Goal: Task Accomplishment & Management: Complete application form

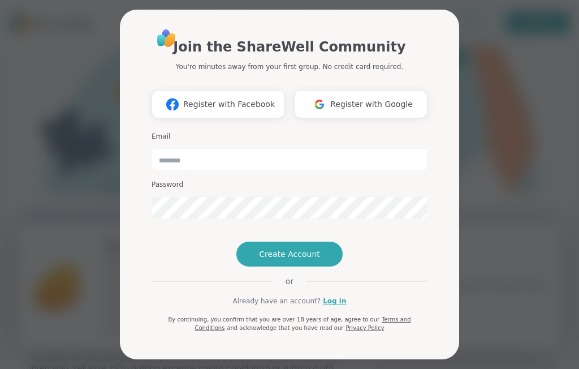
click at [501, 96] on div "Join the ShareWell Community You're minutes away from your first group. No cred…" at bounding box center [290, 184] width 566 height 369
click at [289, 148] on input "email" at bounding box center [290, 159] width 276 height 23
type input "**********"
click at [294, 258] on span "Create Account" at bounding box center [289, 253] width 61 height 11
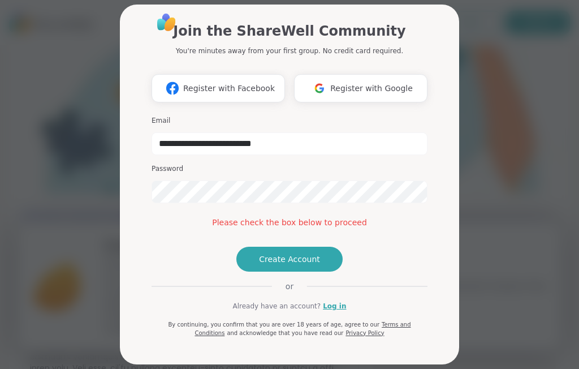
click at [301, 265] on span "Create Account" at bounding box center [289, 259] width 61 height 11
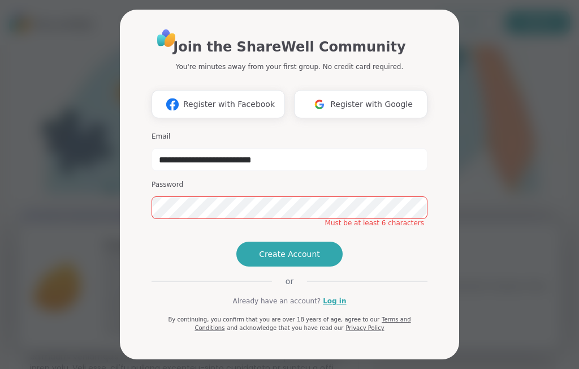
click at [302, 257] on span "Create Account" at bounding box center [289, 253] width 61 height 11
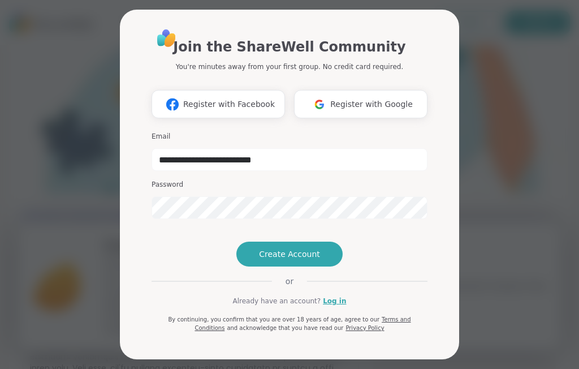
click at [290, 257] on span "Create Account" at bounding box center [289, 253] width 61 height 11
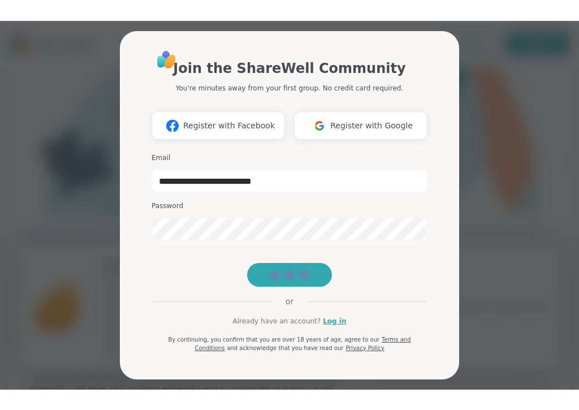
scroll to position [28, 0]
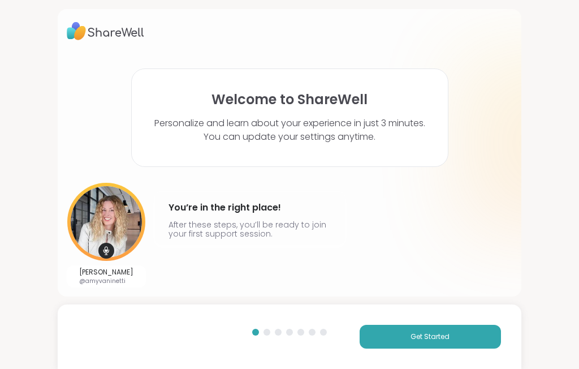
click at [406, 286] on div "[PERSON_NAME] @amyvaninetti You’re in the right place! After these steps, you’l…" at bounding box center [289, 235] width 445 height 105
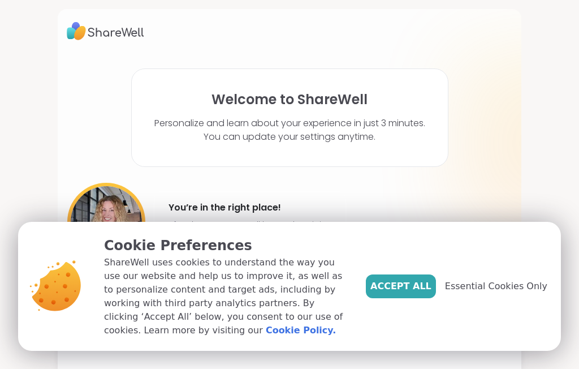
click at [414, 284] on span "Accept All" at bounding box center [401, 287] width 61 height 14
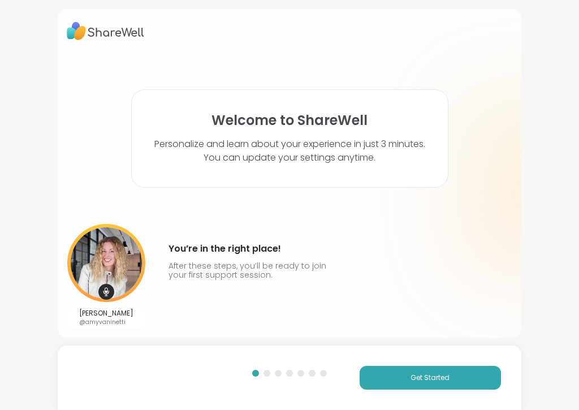
click at [447, 368] on button "Get Started" at bounding box center [430, 378] width 141 height 24
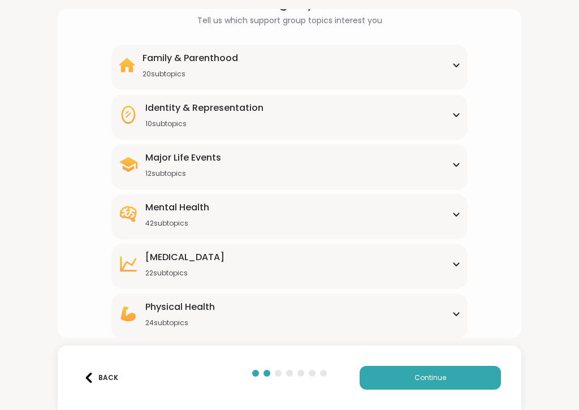
scroll to position [75, 0]
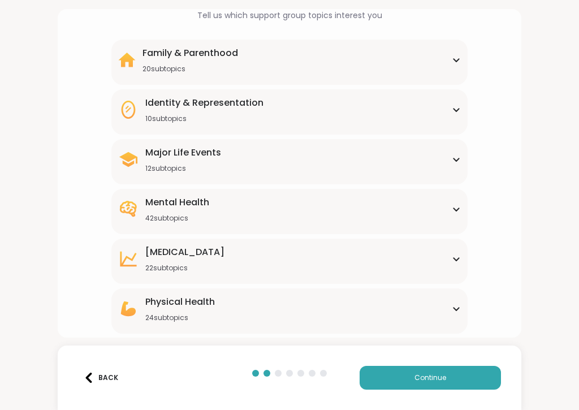
click at [271, 207] on div "Mental Health 42 subtopics" at bounding box center [289, 209] width 343 height 27
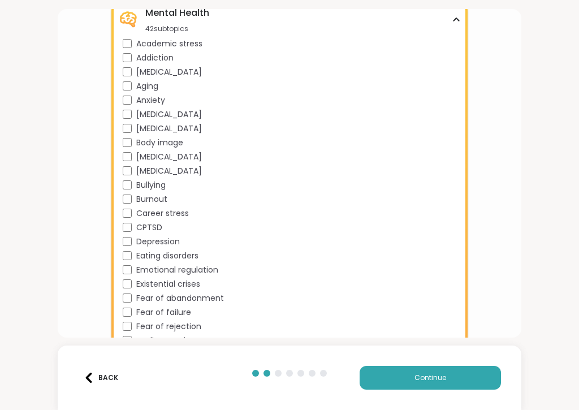
scroll to position [264, 0]
click at [154, 200] on span "Burnout" at bounding box center [151, 201] width 31 height 12
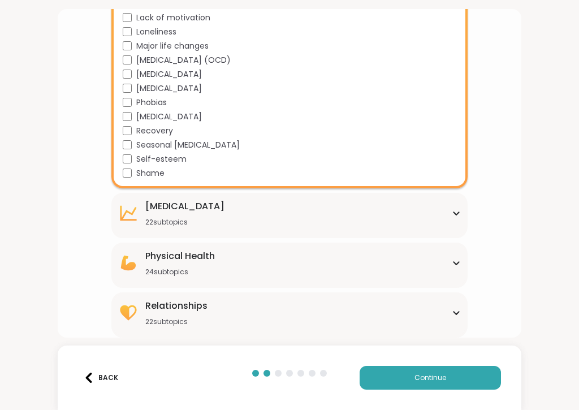
scroll to position [687, 0]
click at [217, 265] on div "Physical Health 24 subtopics" at bounding box center [289, 263] width 343 height 27
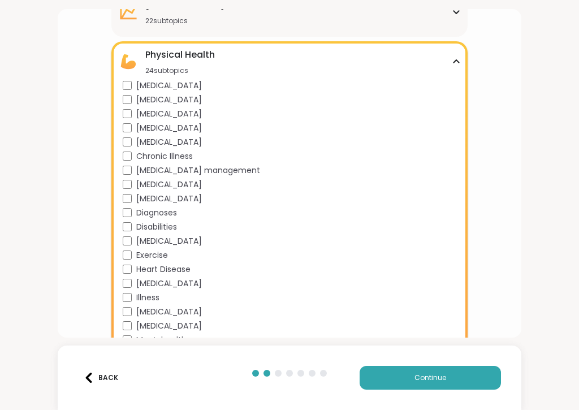
scroll to position [889, 0]
click at [169, 225] on span "Disabilities" at bounding box center [156, 227] width 41 height 12
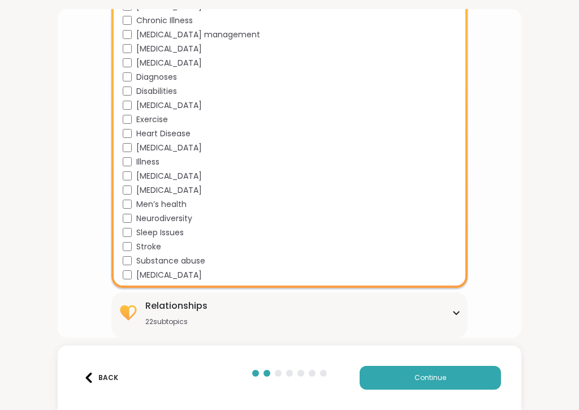
scroll to position [1024, 0]
click at [220, 314] on div "Relationships 22 subtopics" at bounding box center [289, 312] width 343 height 27
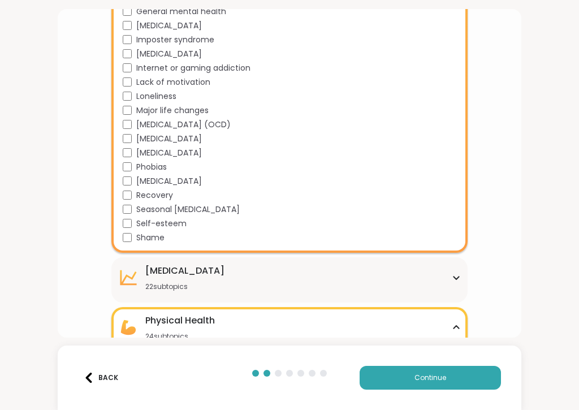
scroll to position [643, 0]
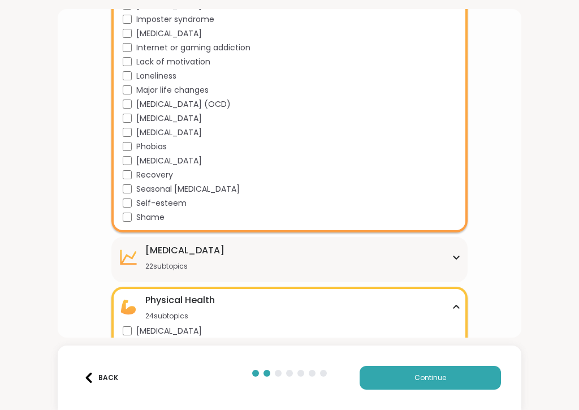
click at [241, 255] on div "[MEDICAL_DATA] 22 subtopics" at bounding box center [289, 257] width 343 height 27
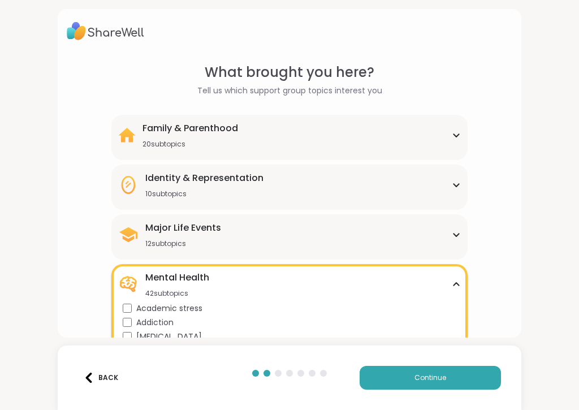
scroll to position [0, 0]
click at [273, 230] on div "Major Life Events 12 subtopics" at bounding box center [289, 234] width 343 height 27
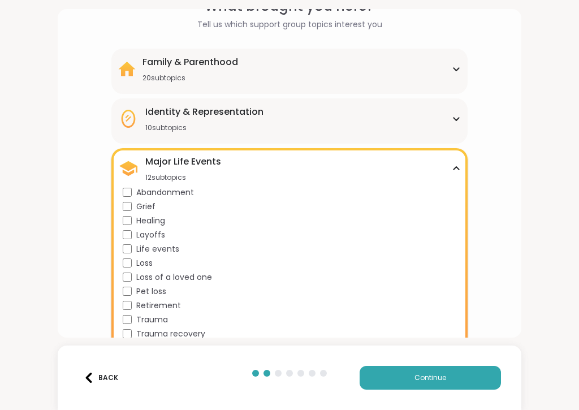
scroll to position [71, 0]
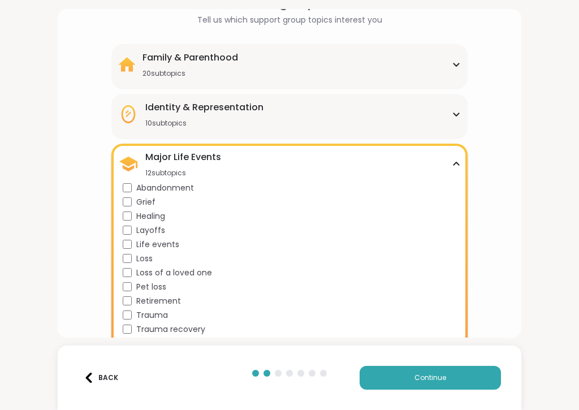
click at [147, 205] on span "Grief" at bounding box center [145, 202] width 19 height 12
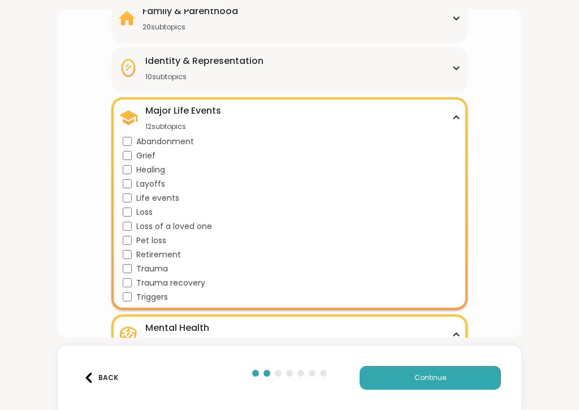
scroll to position [118, 0]
click at [194, 227] on span "Loss of a loved one" at bounding box center [174, 226] width 76 height 12
click at [155, 270] on span "Trauma" at bounding box center [152, 269] width 32 height 12
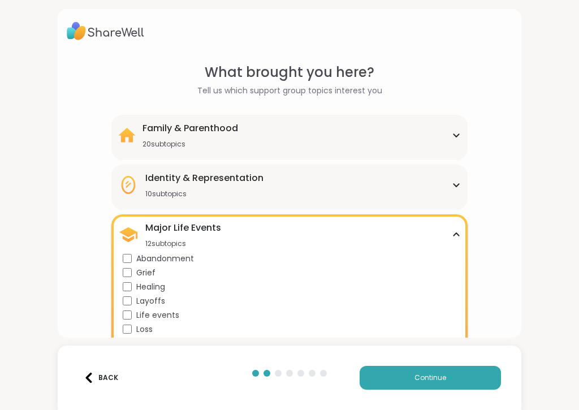
scroll to position [0, 0]
click at [251, 178] on div "Identity & Representation" at bounding box center [204, 178] width 118 height 14
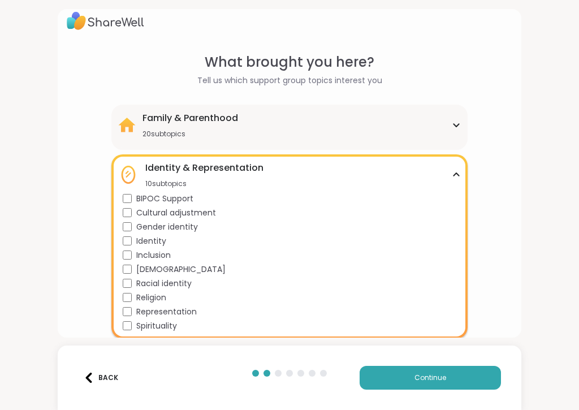
scroll to position [11, 0]
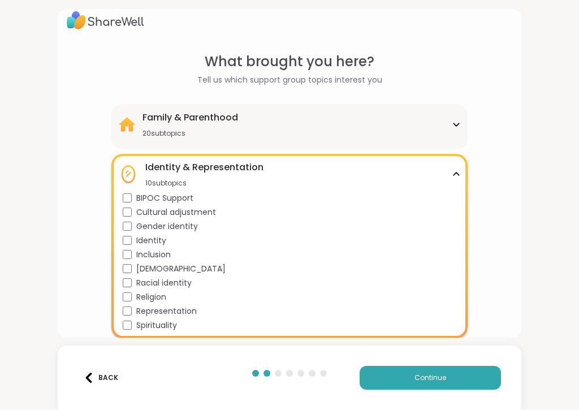
click at [213, 114] on div "Family & Parenthood" at bounding box center [191, 118] width 96 height 14
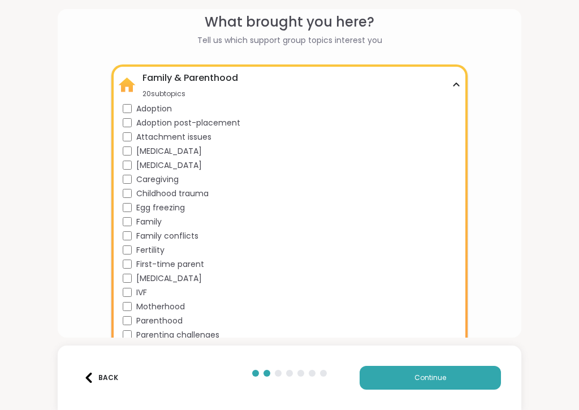
scroll to position [53, 0]
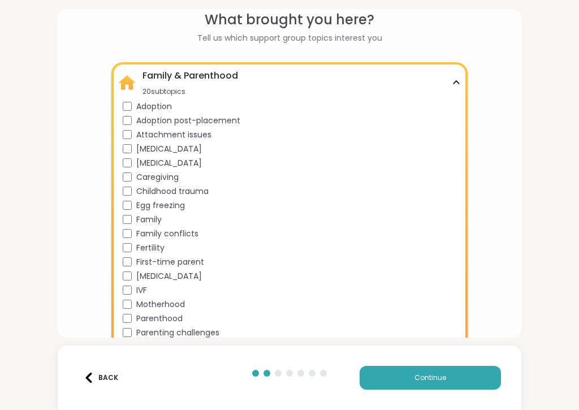
click at [196, 192] on span "Childhood trauma" at bounding box center [172, 192] width 72 height 12
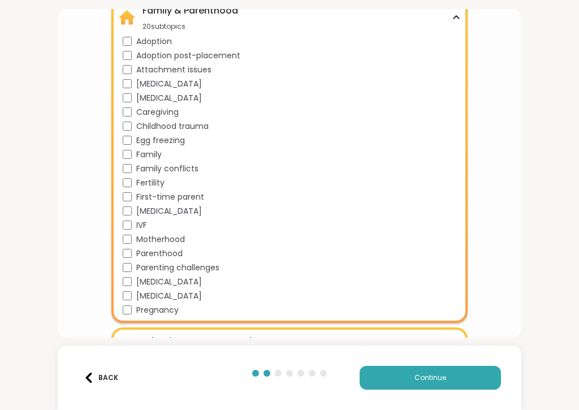
scroll to position [119, 0]
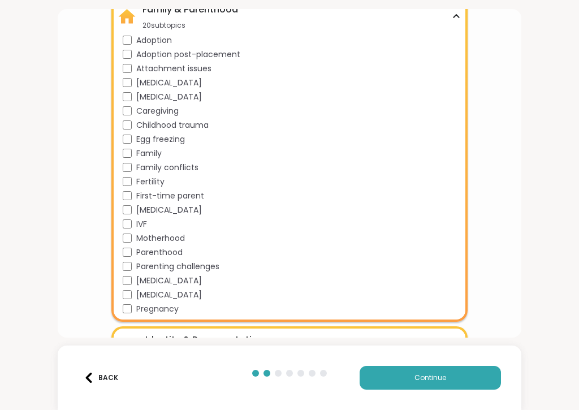
click at [176, 256] on span "Parenthood" at bounding box center [159, 253] width 46 height 12
click at [170, 241] on span "Motherhood" at bounding box center [160, 239] width 49 height 12
click at [190, 264] on span "Parenting challenges" at bounding box center [177, 267] width 83 height 12
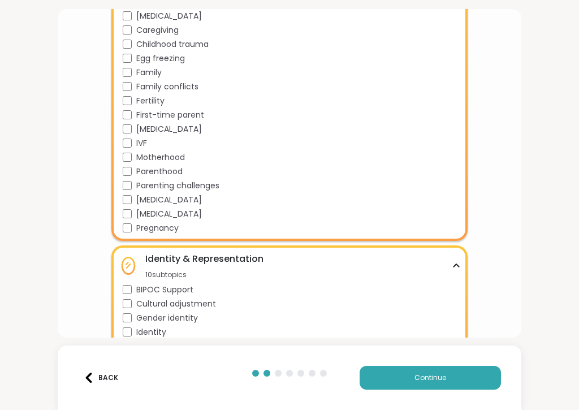
scroll to position [206, 0]
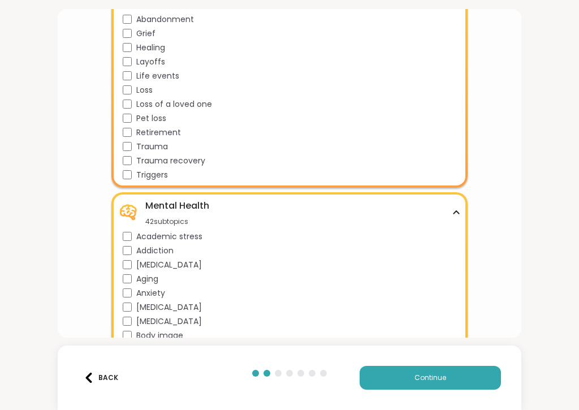
click at [440, 368] on span "Continue" at bounding box center [431, 378] width 32 height 10
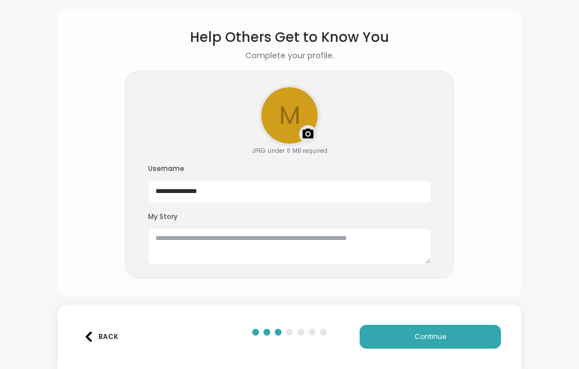
scroll to position [0, 0]
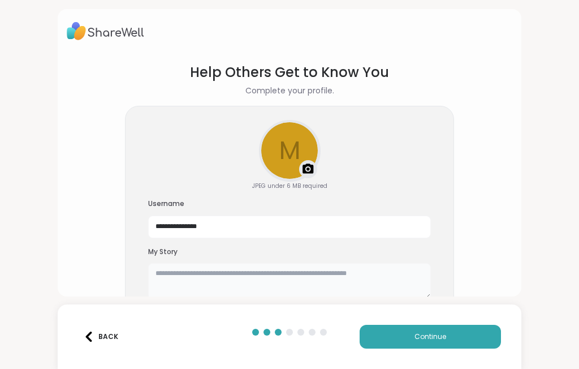
click at [361, 271] on textarea at bounding box center [289, 281] width 283 height 36
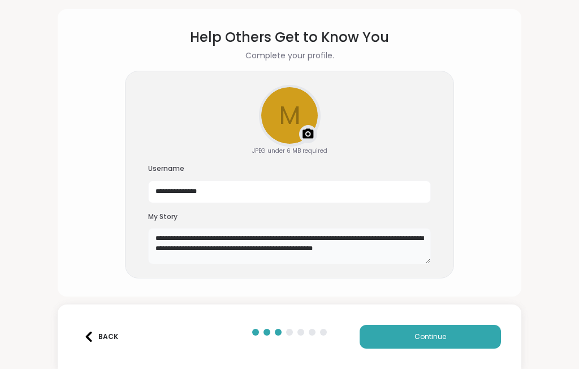
scroll to position [35, 0]
type textarea "**********"
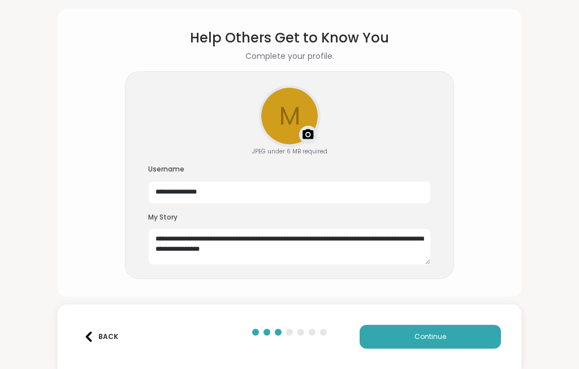
click at [541, 148] on div "**********" at bounding box center [289, 184] width 579 height 369
click at [448, 336] on button "Continue" at bounding box center [430, 337] width 141 height 24
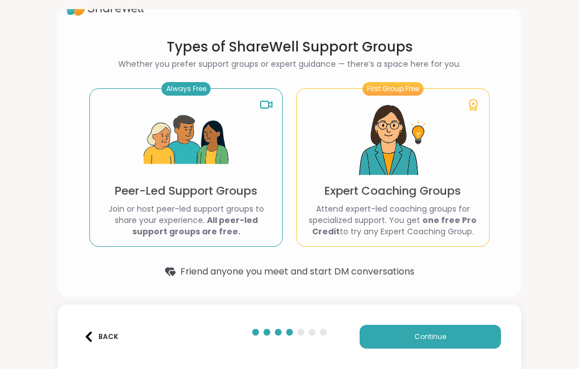
click at [237, 184] on p "Peer-Led Support Groups" at bounding box center [186, 191] width 143 height 16
click at [236, 199] on div "Always Free Peer-Led Support Groups Join or host peer-led support groups to sha…" at bounding box center [186, 167] width 194 height 158
click at [432, 343] on button "Continue" at bounding box center [430, 337] width 141 height 24
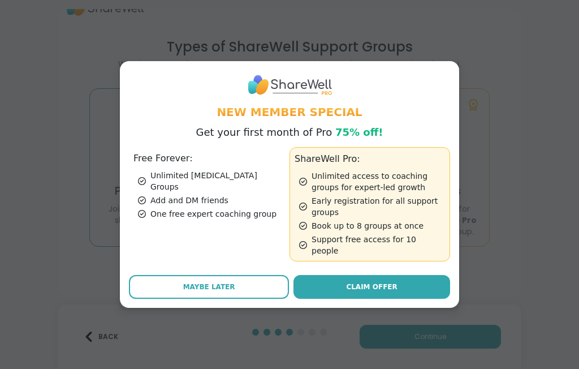
click at [226, 282] on span "Maybe Later" at bounding box center [209, 287] width 52 height 10
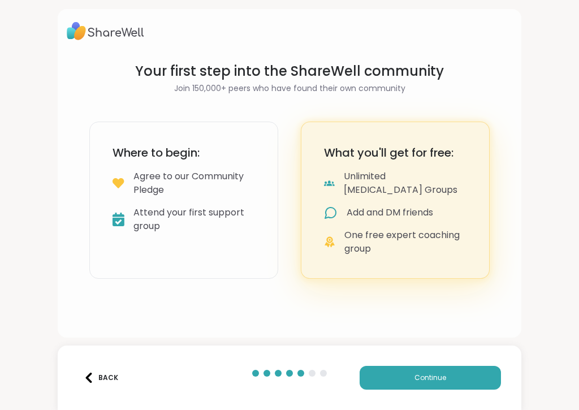
scroll to position [0, 0]
click at [450, 368] on button "Continue" at bounding box center [430, 378] width 141 height 24
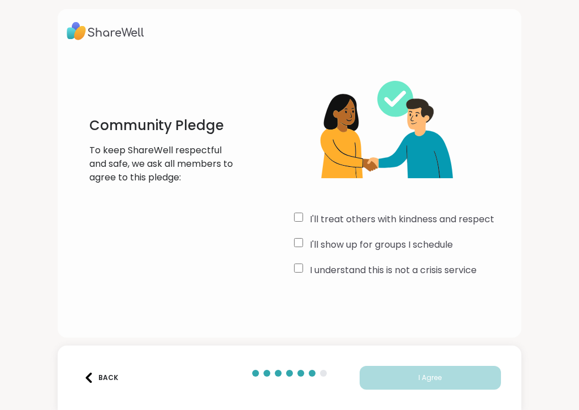
click at [397, 224] on label "I'll treat others with kindness and respect" at bounding box center [402, 220] width 184 height 14
click at [418, 244] on label "I'll show up for groups I schedule" at bounding box center [381, 245] width 143 height 14
click at [431, 272] on label "I understand this is not a crisis service" at bounding box center [393, 271] width 167 height 14
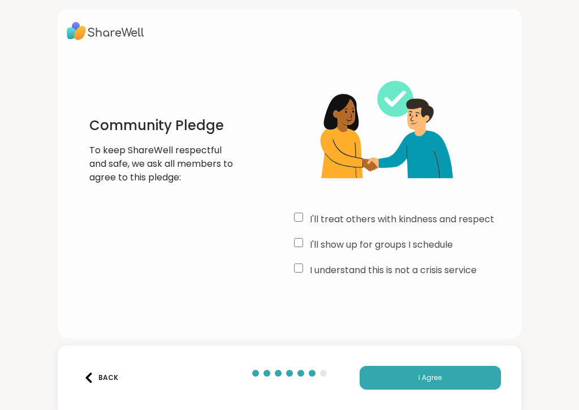
click at [458, 368] on button "I Agree" at bounding box center [430, 378] width 141 height 24
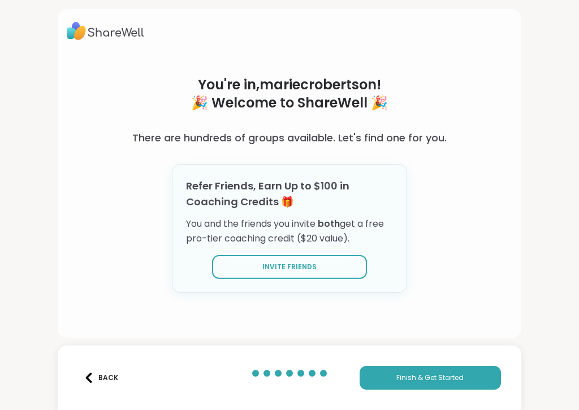
click at [437, 368] on span "Finish & Get Started" at bounding box center [430, 378] width 67 height 10
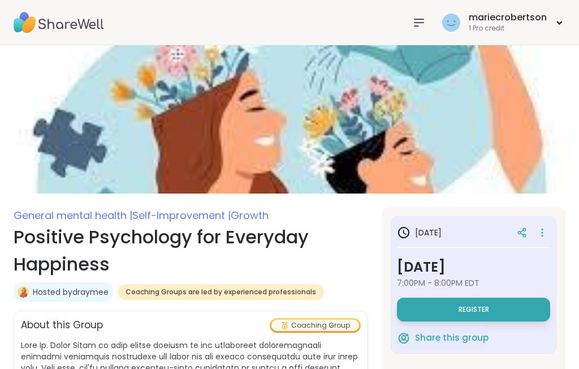
click at [546, 24] on div "mariecrobertson" at bounding box center [508, 17] width 78 height 12
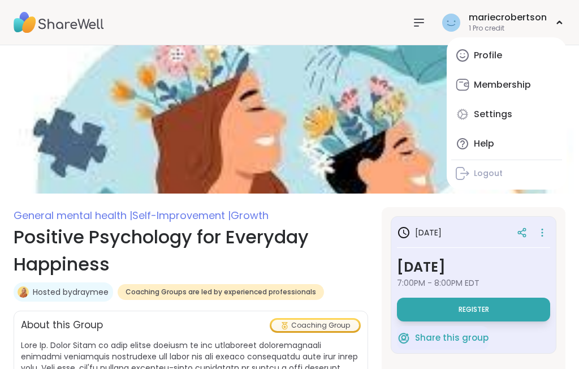
click at [520, 88] on div "Membership" at bounding box center [502, 85] width 57 height 12
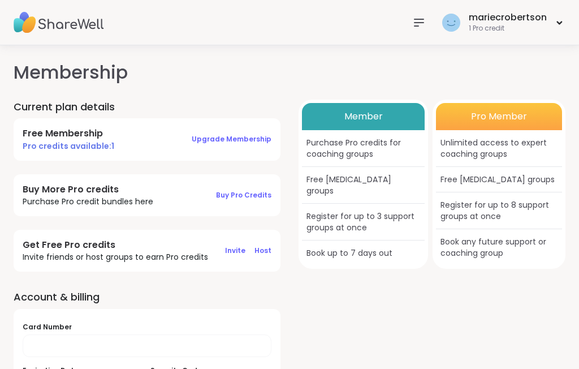
click at [514, 118] on div "Pro Member" at bounding box center [499, 116] width 126 height 27
click at [507, 179] on div "Free [MEDICAL_DATA] groups" at bounding box center [499, 179] width 126 height 25
click at [416, 19] on icon at bounding box center [419, 22] width 9 height 7
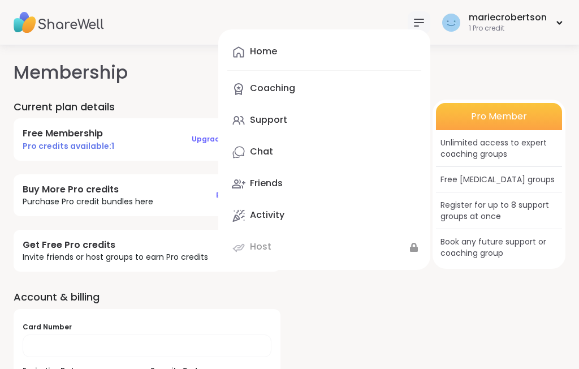
click at [287, 122] on div "Support" at bounding box center [268, 120] width 37 height 12
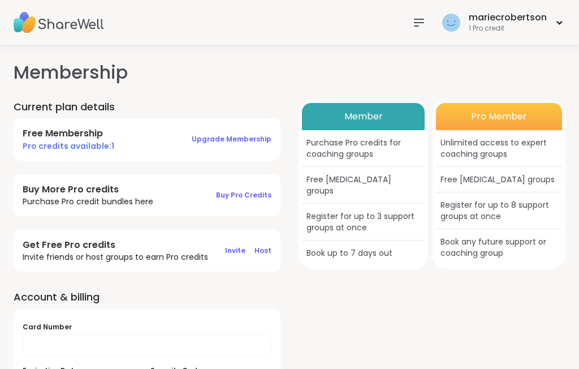
click at [420, 25] on icon at bounding box center [419, 22] width 9 height 7
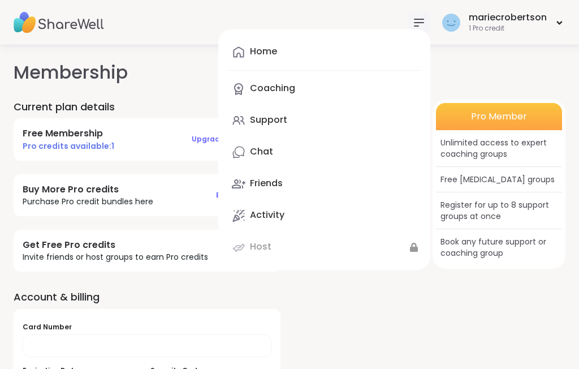
click at [268, 148] on div "Chat" at bounding box center [261, 151] width 23 height 12
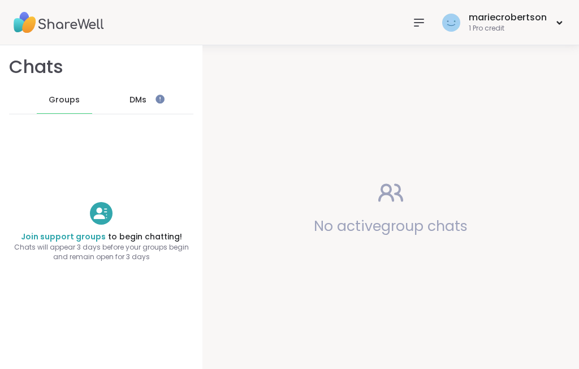
click at [147, 102] on span "DMs" at bounding box center [138, 100] width 17 height 11
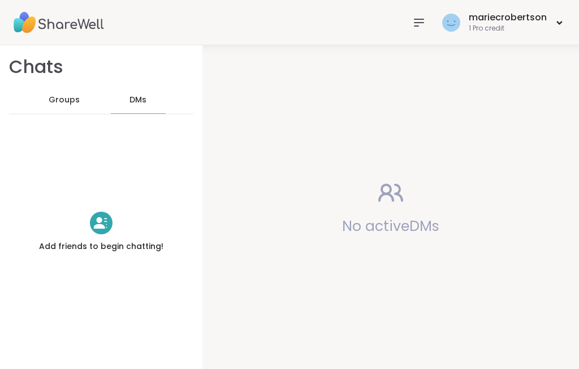
click at [423, 27] on icon at bounding box center [420, 23] width 14 height 14
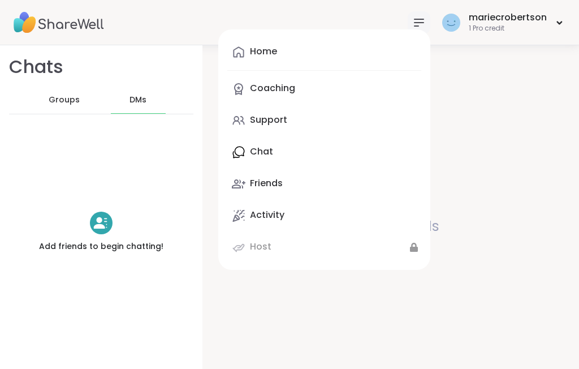
click at [287, 85] on div "Coaching" at bounding box center [272, 88] width 45 height 12
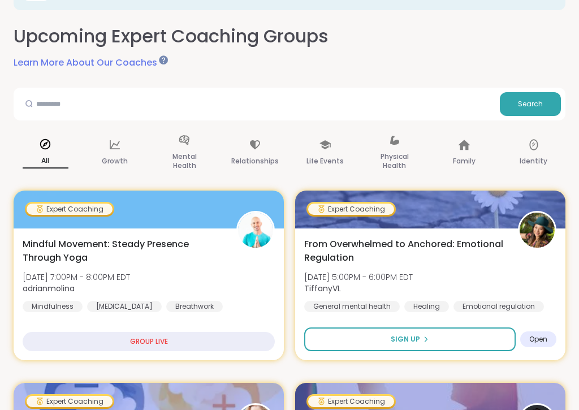
scroll to position [94, 0]
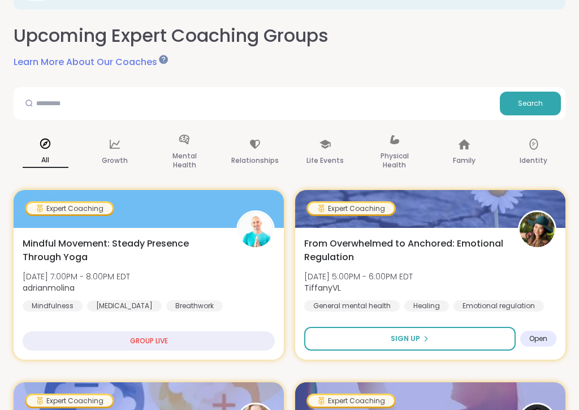
click at [116, 154] on p "Growth" at bounding box center [115, 161] width 26 height 14
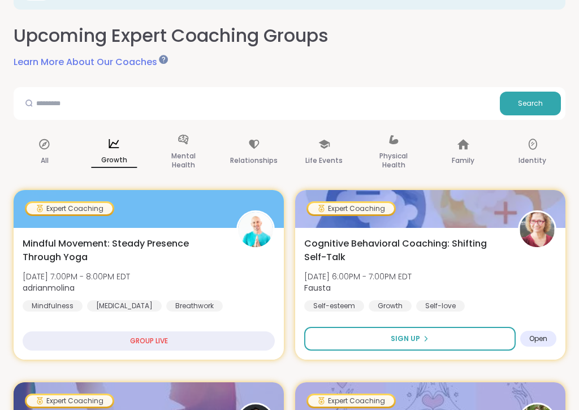
scroll to position [0, 0]
click at [184, 152] on p "Mental Health" at bounding box center [185, 160] width 46 height 23
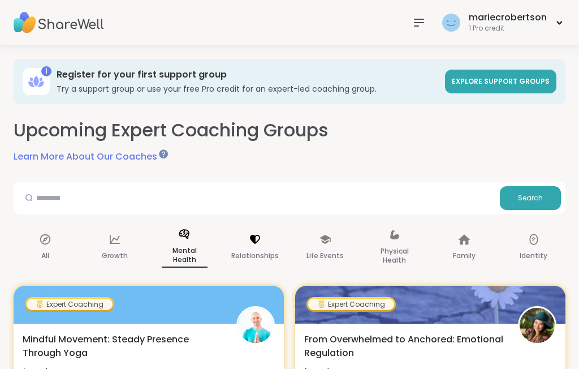
click at [247, 239] on div "Relationships" at bounding box center [255, 248] width 66 height 58
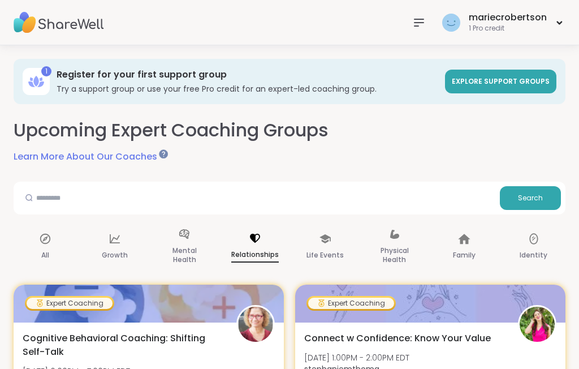
click at [473, 78] on span "Explore support groups" at bounding box center [501, 81] width 98 height 10
